Goal: Use online tool/utility: Utilize a website feature to perform a specific function

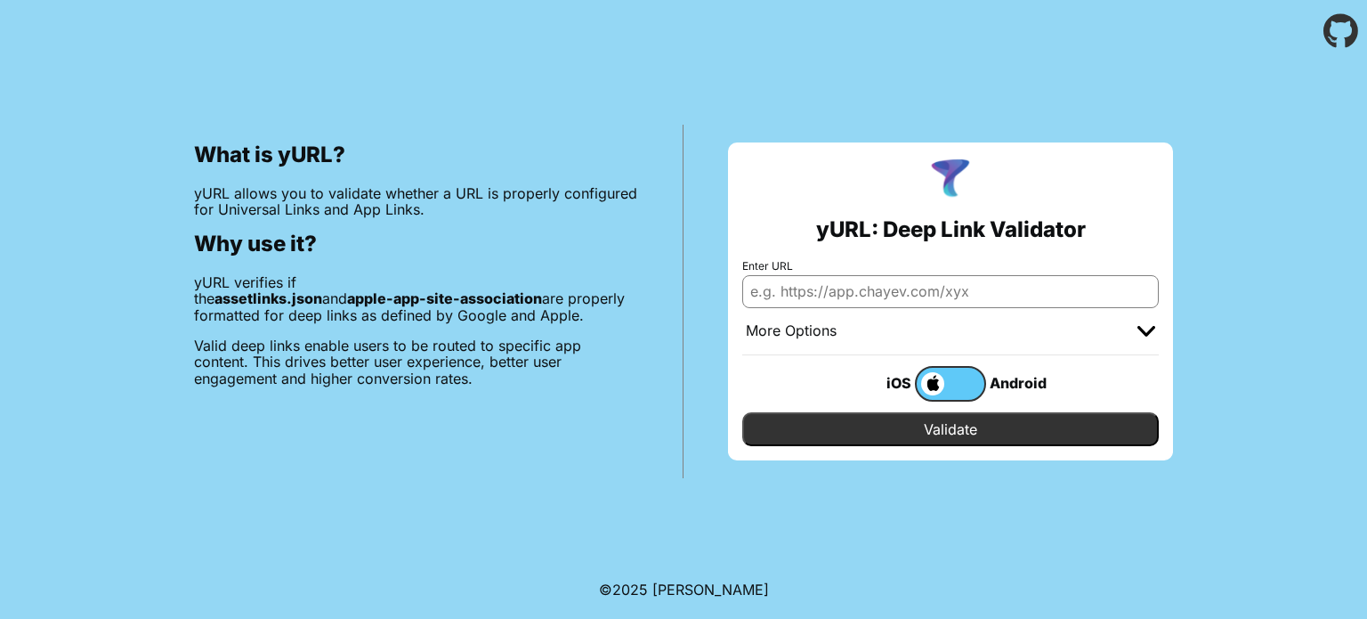
click at [864, 284] on input "Enter URL" at bounding box center [950, 291] width 417 height 32
type input "[URL][DOMAIN_NAME]"
click at [883, 497] on body "What is yURL? yURL allows you to validate whether a URL is properly configured …" at bounding box center [683, 309] width 1367 height 619
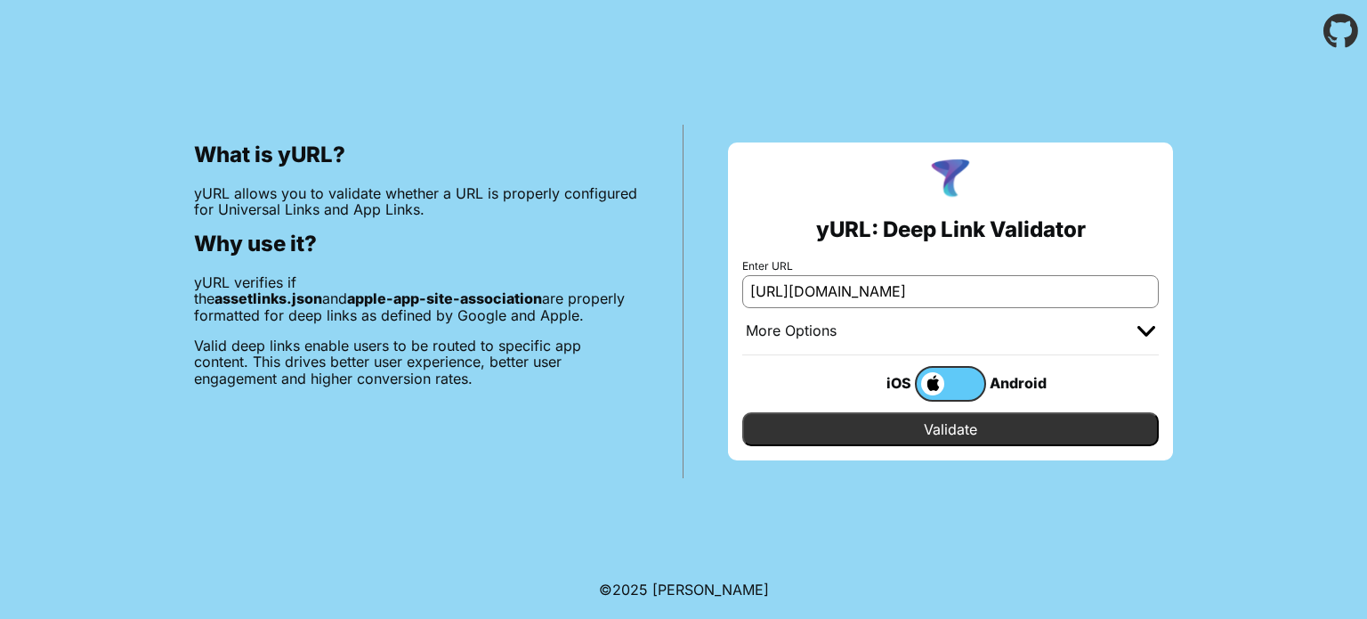
click at [969, 383] on label at bounding box center [950, 384] width 71 height 36
click at [0, 0] on input "checkbox" at bounding box center [0, 0] width 0 height 0
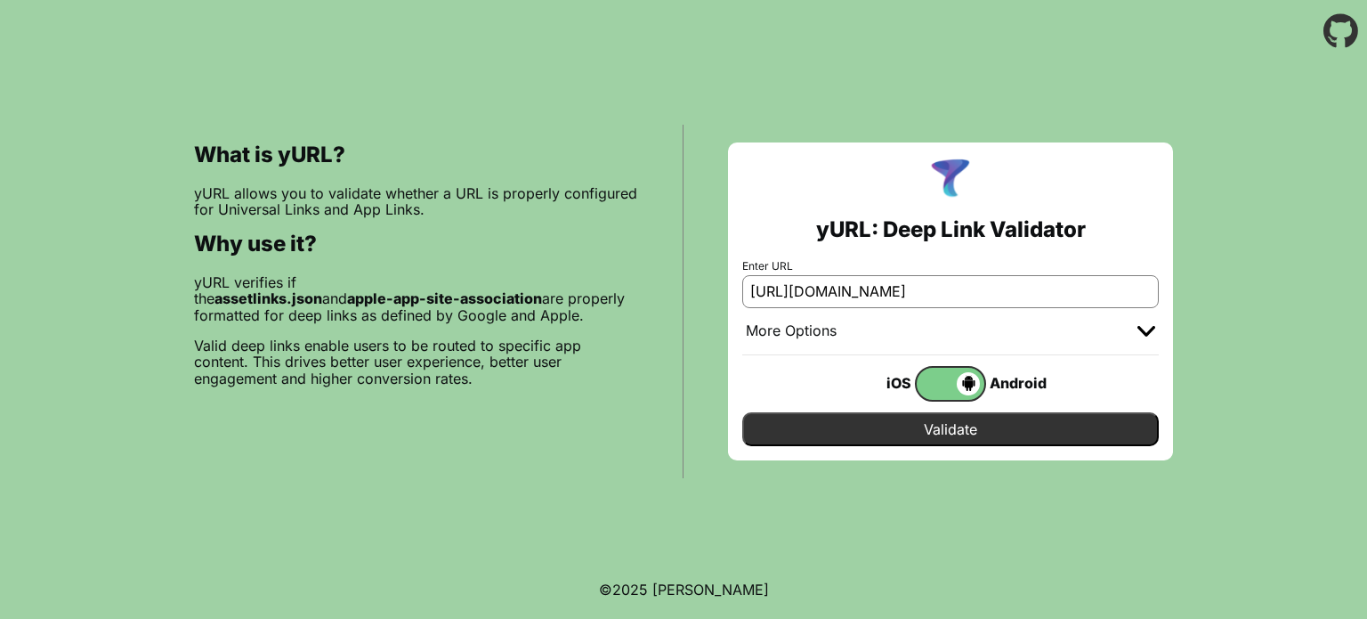
click at [960, 432] on input "Validate" at bounding box center [950, 429] width 417 height 34
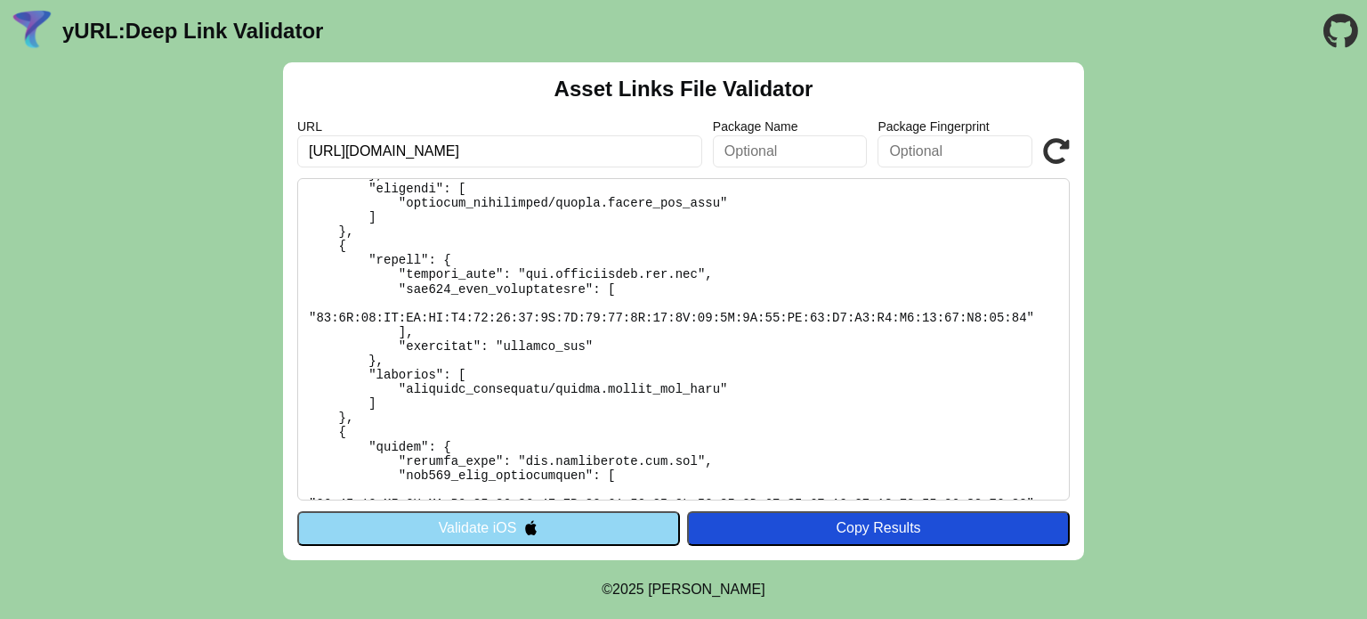
scroll to position [588, 0]
